Goal: Book appointment/travel/reservation

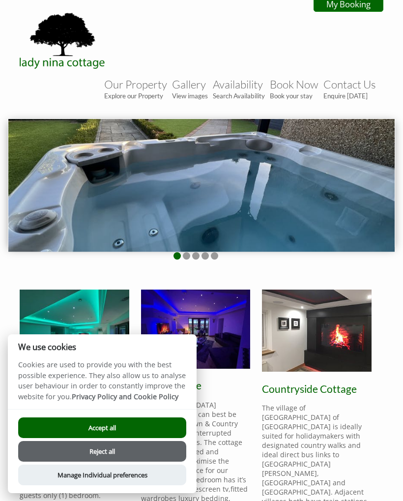
click at [153, 429] on button "Accept all" at bounding box center [102, 427] width 168 height 21
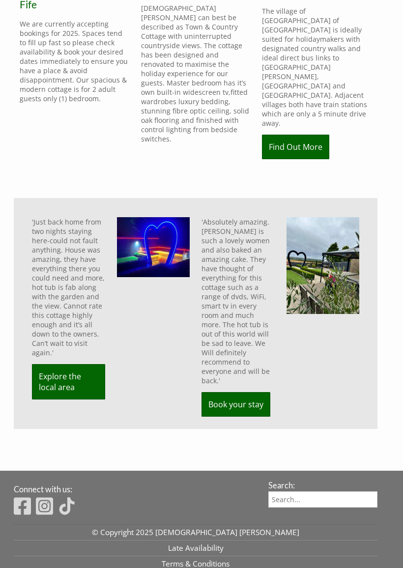
scroll to position [395, 0]
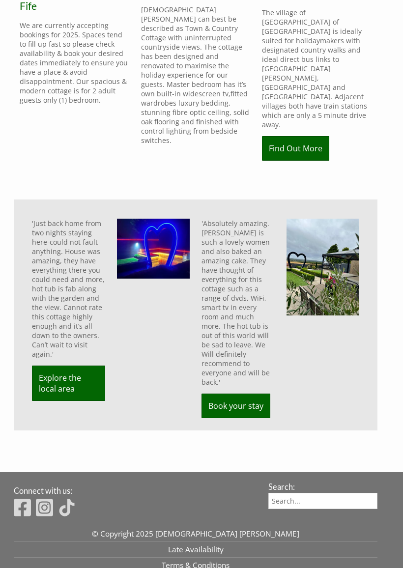
click at [249, 394] on link "Book your stay" at bounding box center [236, 406] width 69 height 25
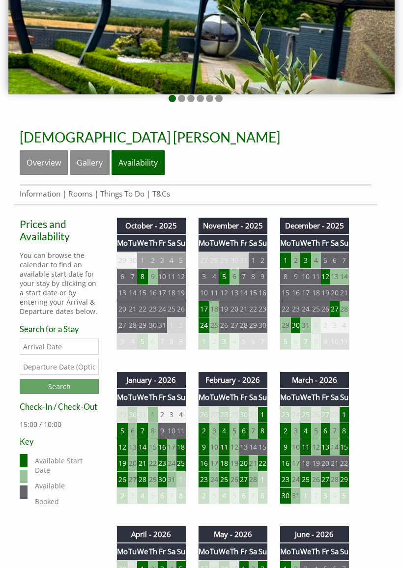
scroll to position [157, 0]
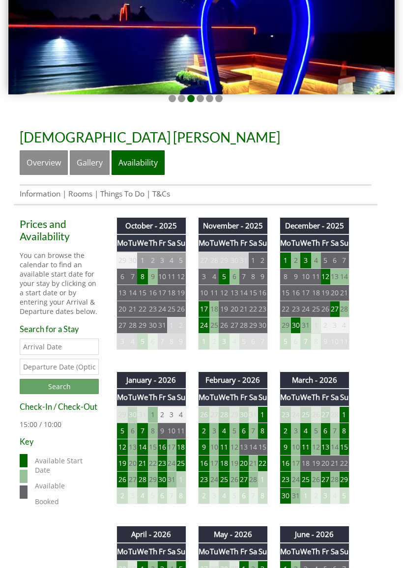
click at [294, 322] on td "30" at bounding box center [295, 325] width 9 height 16
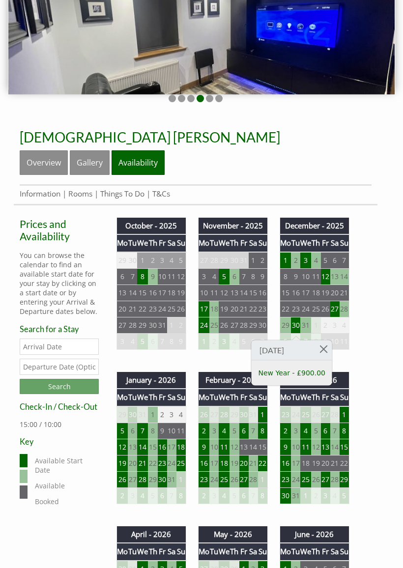
click at [330, 354] on link at bounding box center [323, 349] width 17 height 17
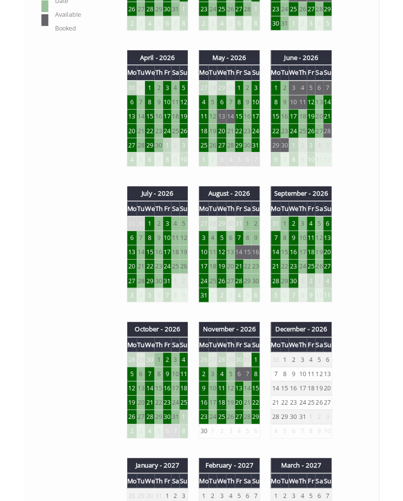
scroll to position [626, 0]
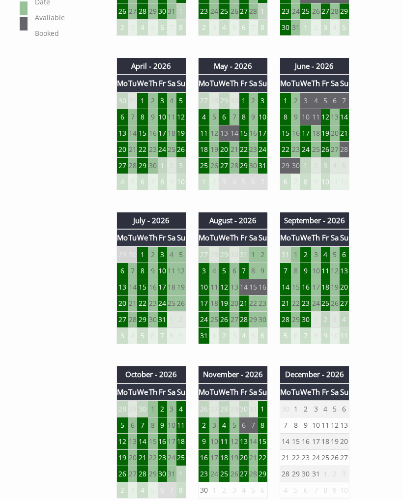
click at [226, 457] on td "18" at bounding box center [224, 458] width 11 height 16
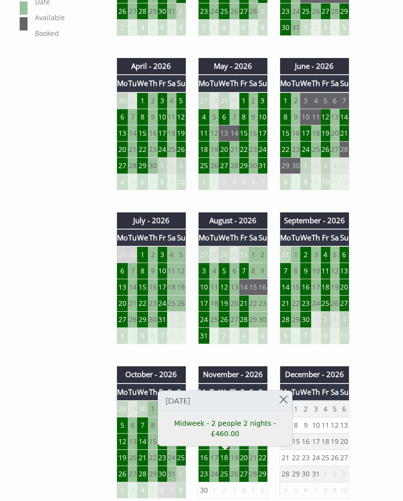
click at [286, 399] on link at bounding box center [283, 399] width 17 height 17
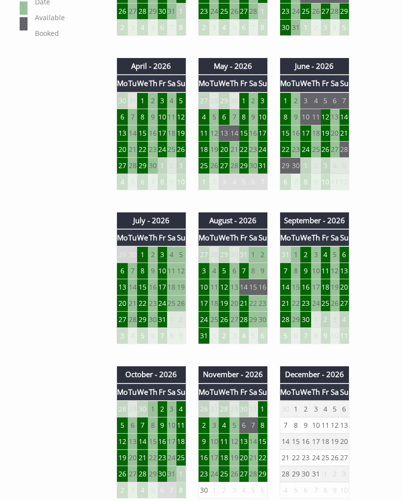
click at [245, 456] on td "20" at bounding box center [243, 458] width 9 height 16
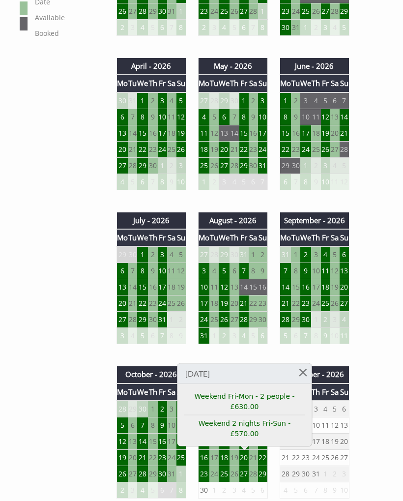
click at [307, 381] on link at bounding box center [302, 372] width 17 height 17
